Goal: Find specific page/section

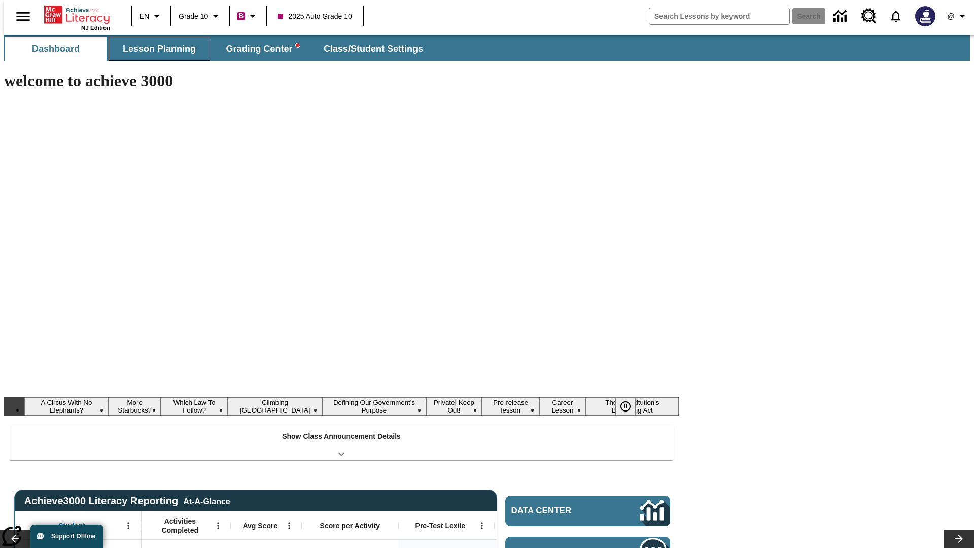
click at [155, 49] on span "Lesson Planning" at bounding box center [159, 49] width 73 height 12
